Goal: Check status

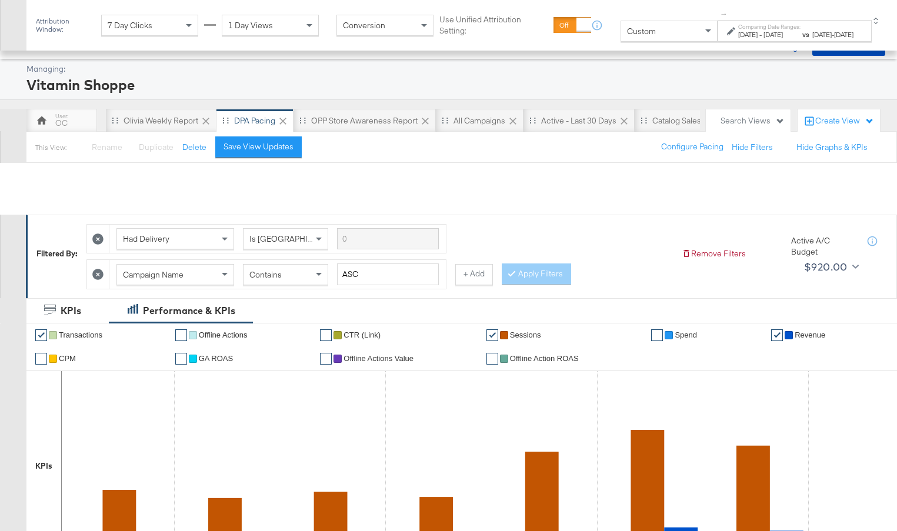
scroll to position [88, 0]
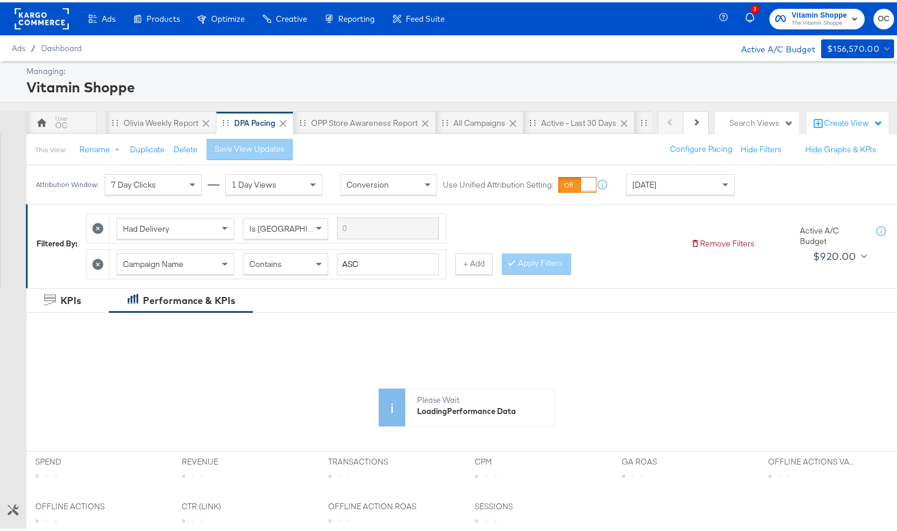
click at [660, 184] on div "Today" at bounding box center [681, 182] width 108 height 20
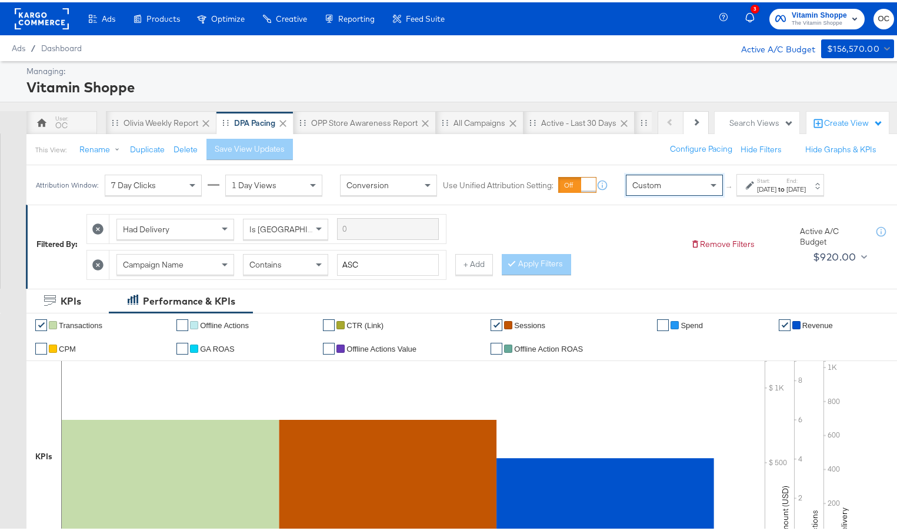
click at [806, 184] on div "Oct 8th 2025" at bounding box center [796, 186] width 19 height 9
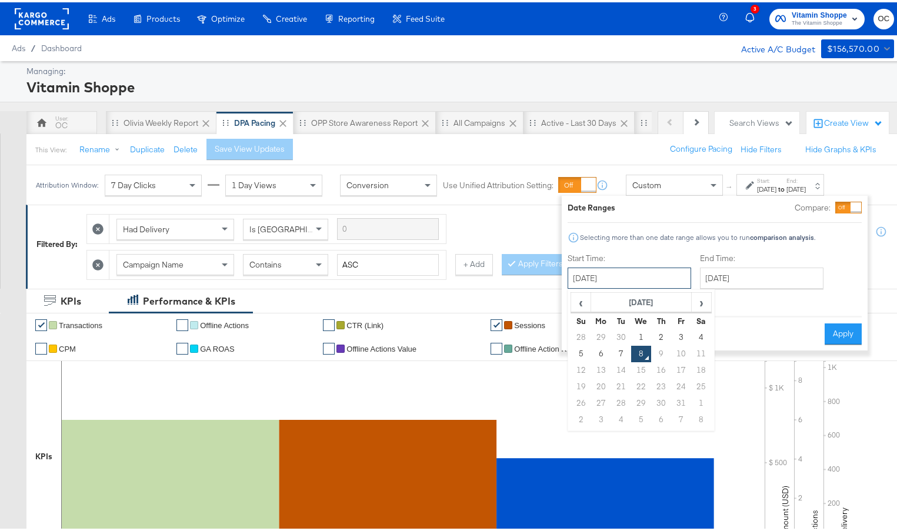
click at [638, 269] on input "October 8th 2025" at bounding box center [630, 275] width 124 height 21
click at [584, 297] on span "‹" at bounding box center [581, 300] width 18 height 18
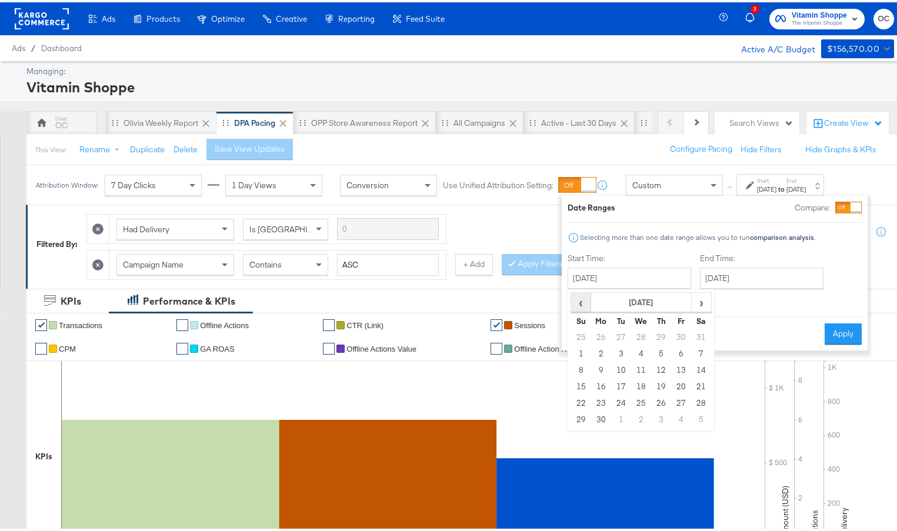
click at [584, 297] on span "‹" at bounding box center [581, 300] width 18 height 18
click at [584, 303] on span "‹" at bounding box center [581, 300] width 18 height 18
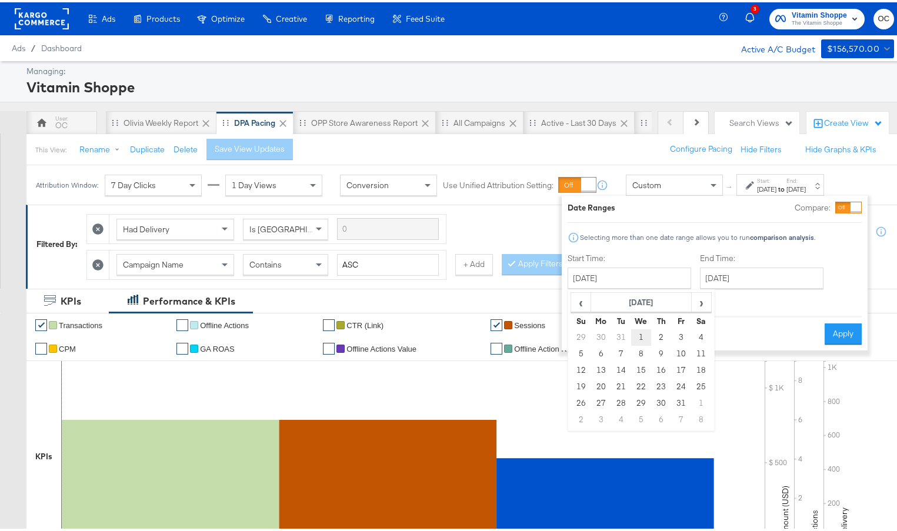
click at [637, 337] on td "1" at bounding box center [641, 335] width 20 height 16
type input "January 1st 2025"
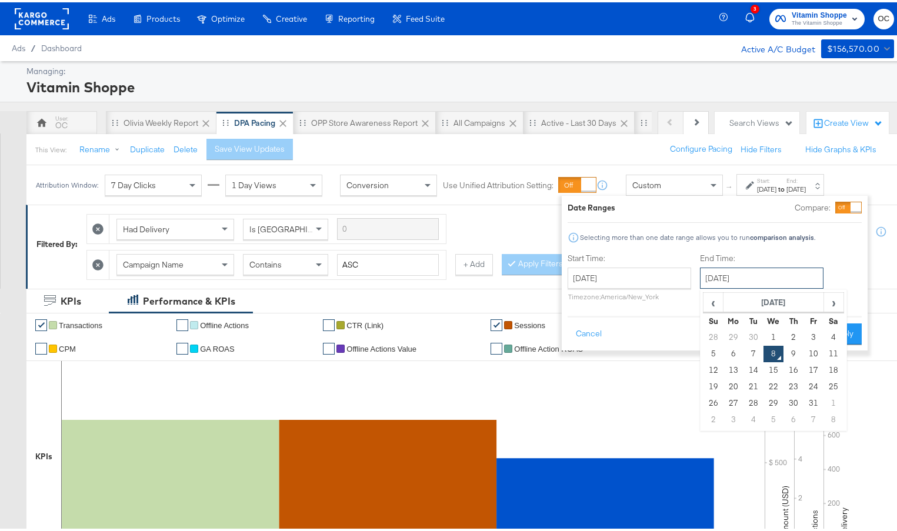
click at [752, 282] on input "October 8th 2025" at bounding box center [762, 275] width 124 height 21
click at [754, 355] on td "7" at bounding box center [754, 352] width 20 height 16
type input "October 7th 2025"
click at [729, 281] on input "October 7th 2025" at bounding box center [762, 275] width 124 height 21
click at [856, 336] on button "Apply" at bounding box center [843, 331] width 37 height 21
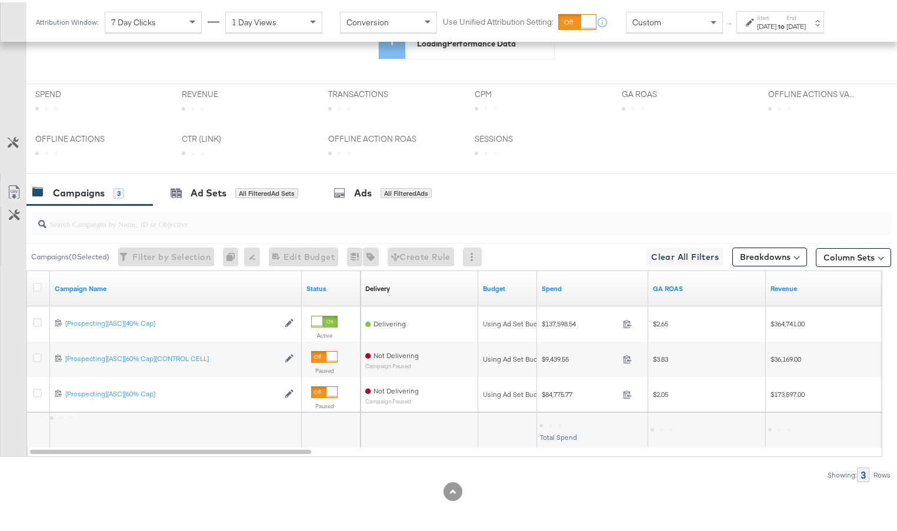
scroll to position [369, 0]
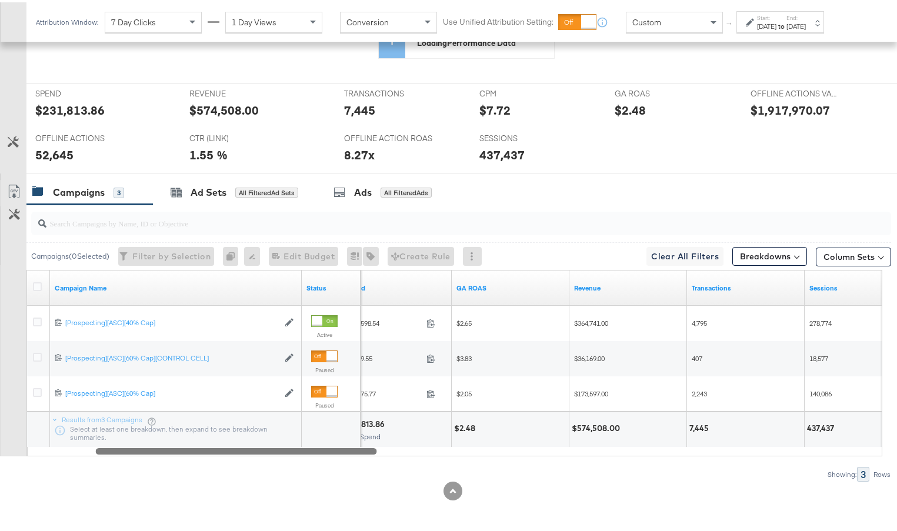
drag, startPoint x: 279, startPoint y: 450, endPoint x: 429, endPoint y: 449, distance: 150.6
click at [429, 449] on div at bounding box center [455, 449] width 856 height 10
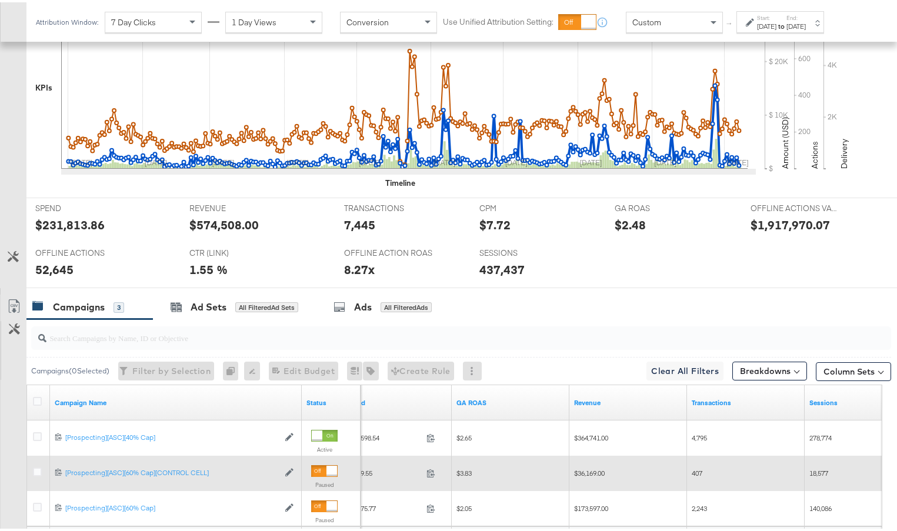
scroll to position [484, 0]
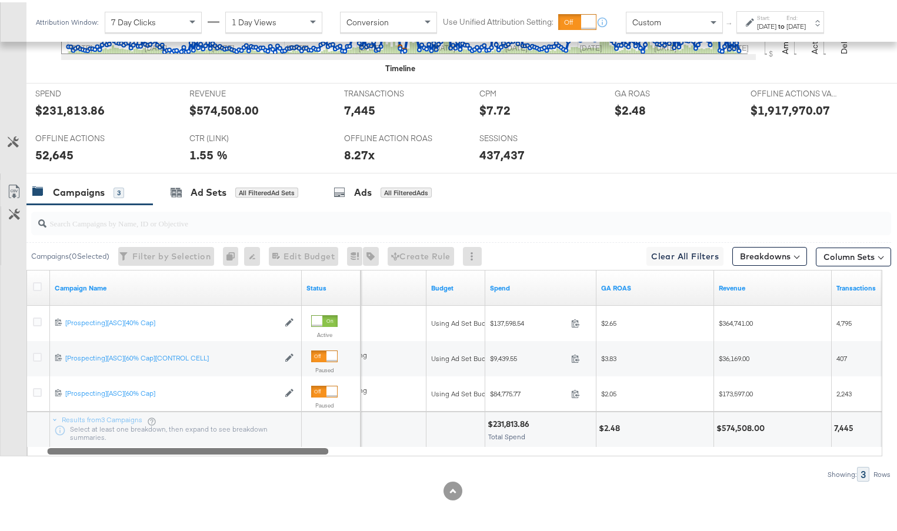
drag, startPoint x: 367, startPoint y: 451, endPoint x: 277, endPoint y: 439, distance: 90.7
click at [277, 439] on div "Campaign Name Status Delivery Sorting Unavailable Budget Spend GA ROAS Revenue …" at bounding box center [454, 361] width 856 height 186
